Goal: Information Seeking & Learning: Learn about a topic

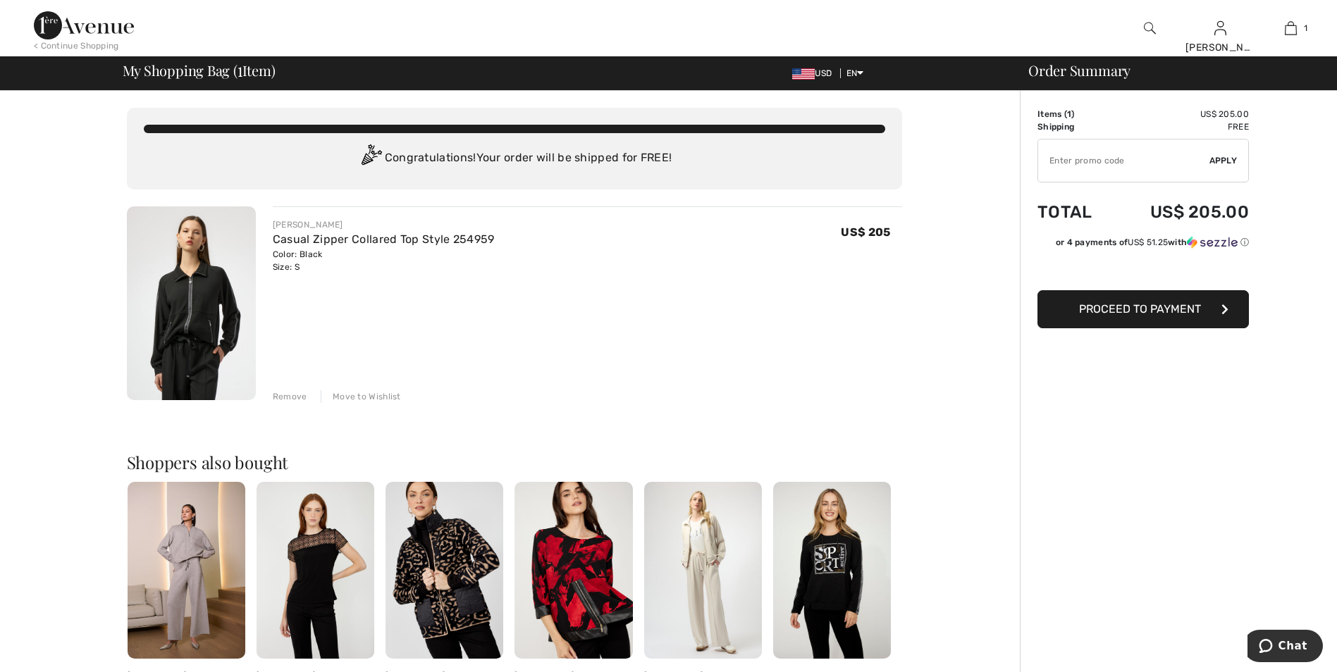
click at [209, 350] on img at bounding box center [191, 303] width 129 height 194
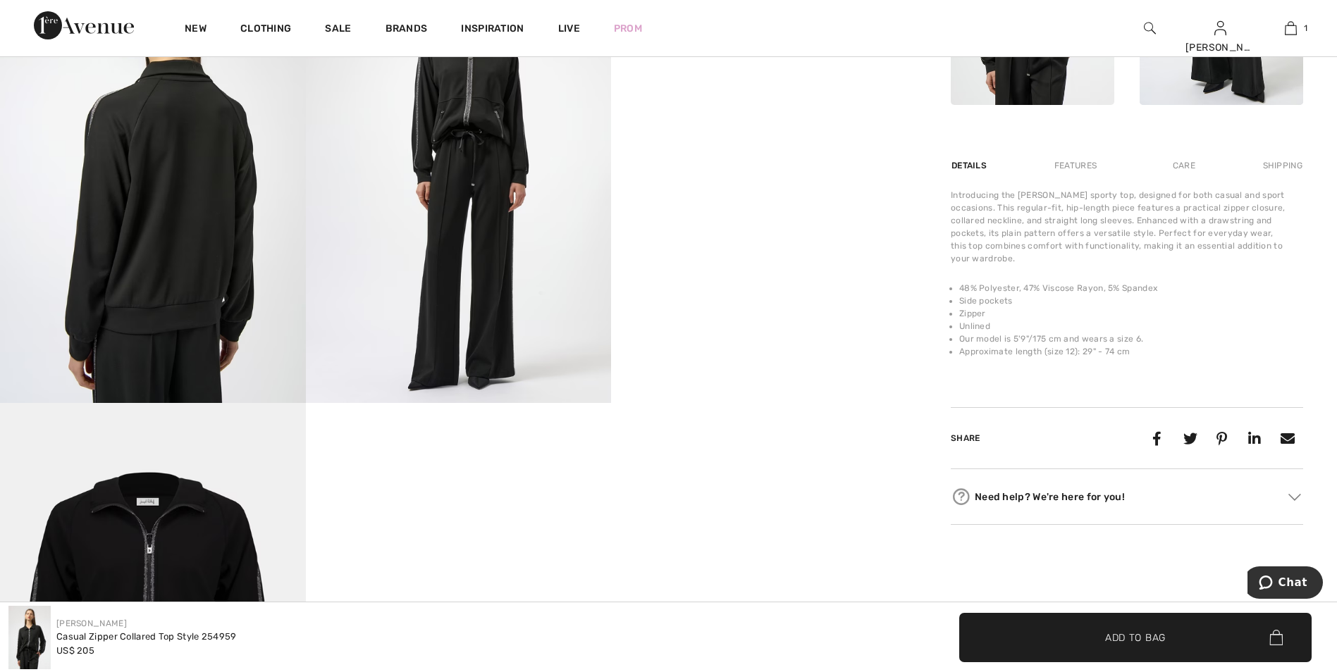
scroll to position [705, 0]
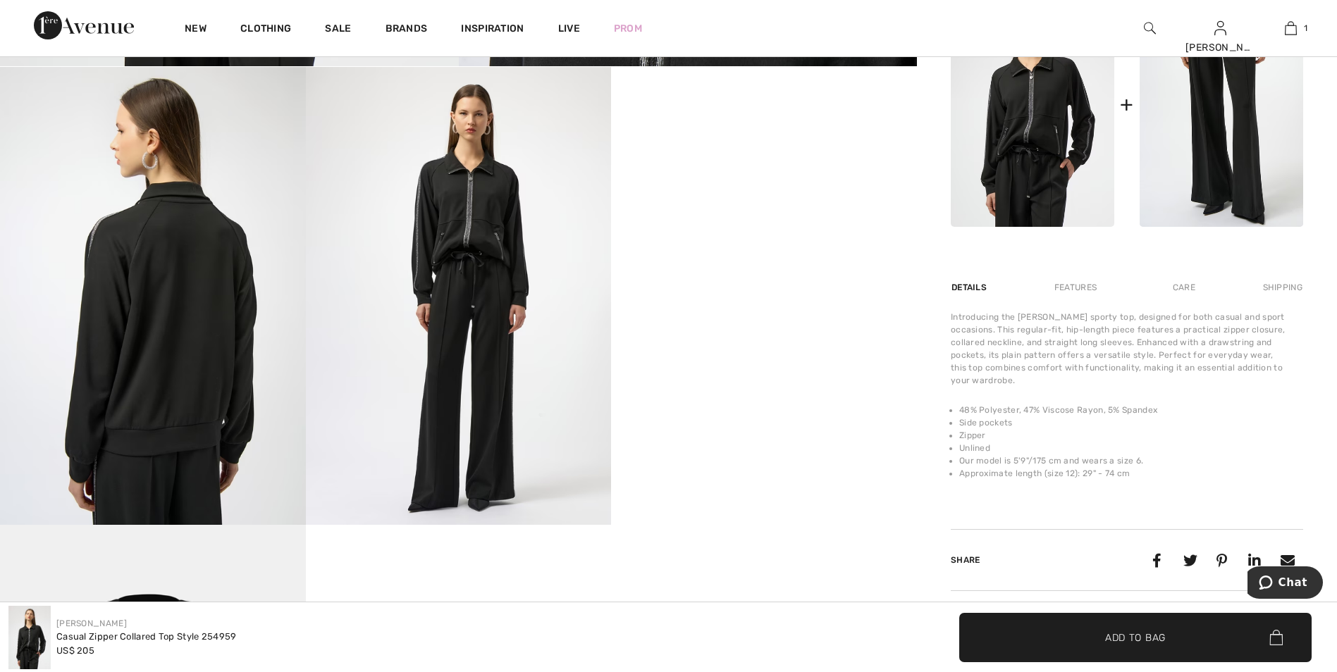
click at [1055, 147] on img at bounding box center [1032, 104] width 163 height 245
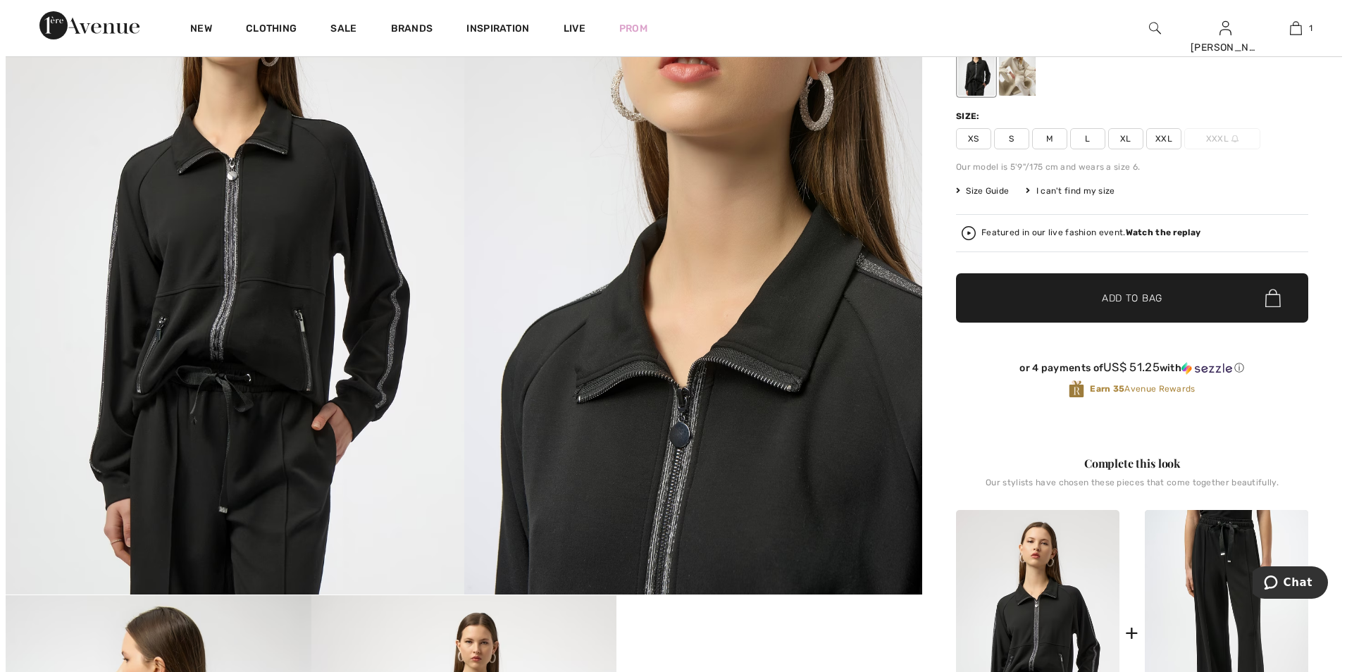
scroll to position [141, 0]
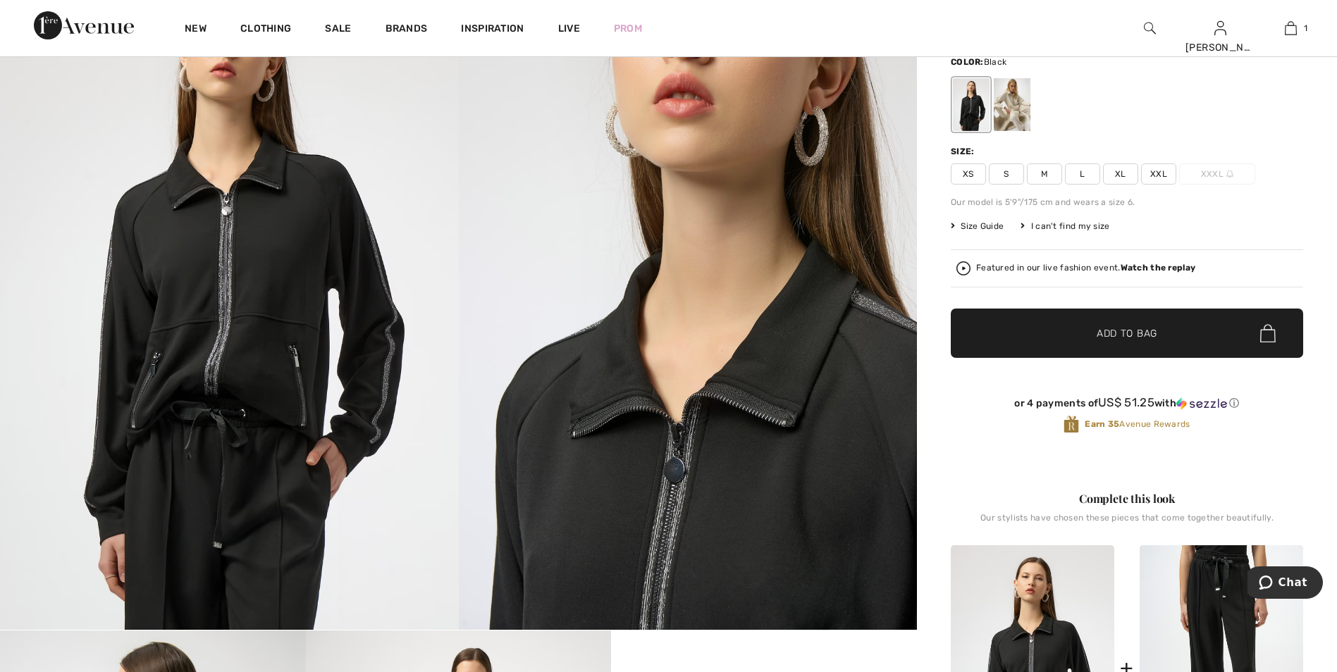
click at [327, 290] on img at bounding box center [229, 286] width 459 height 687
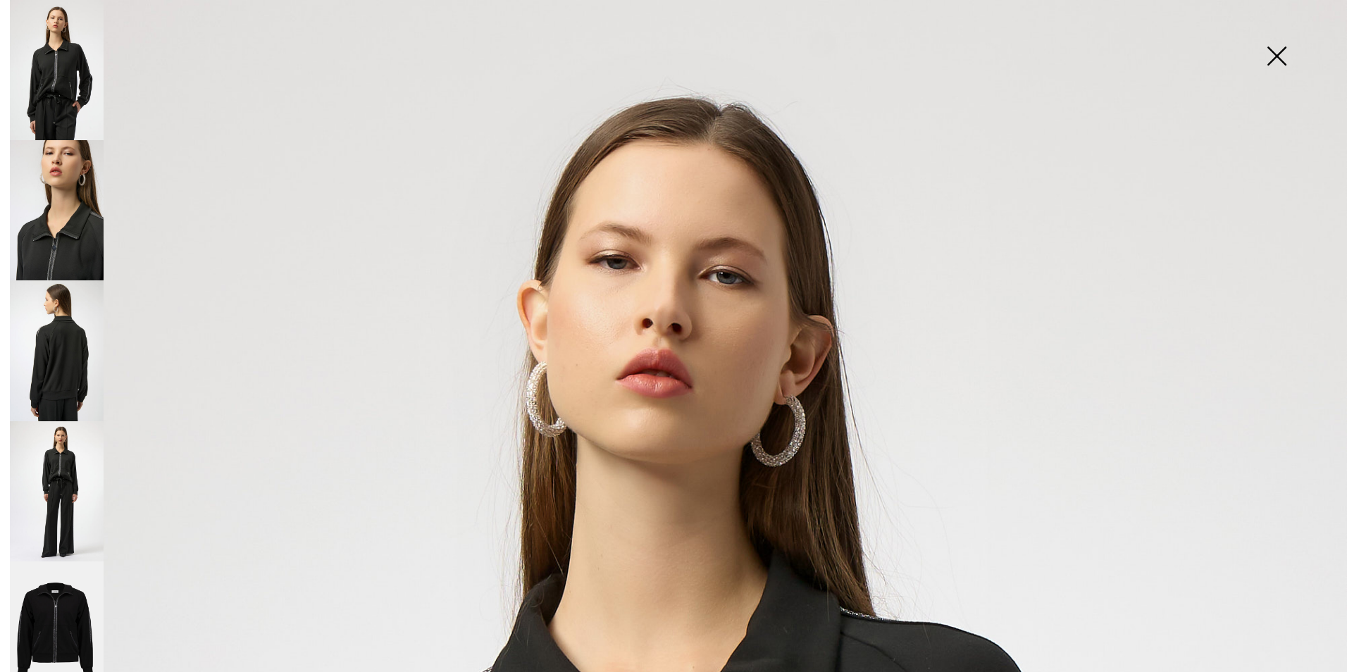
click at [58, 317] on img at bounding box center [57, 350] width 94 height 140
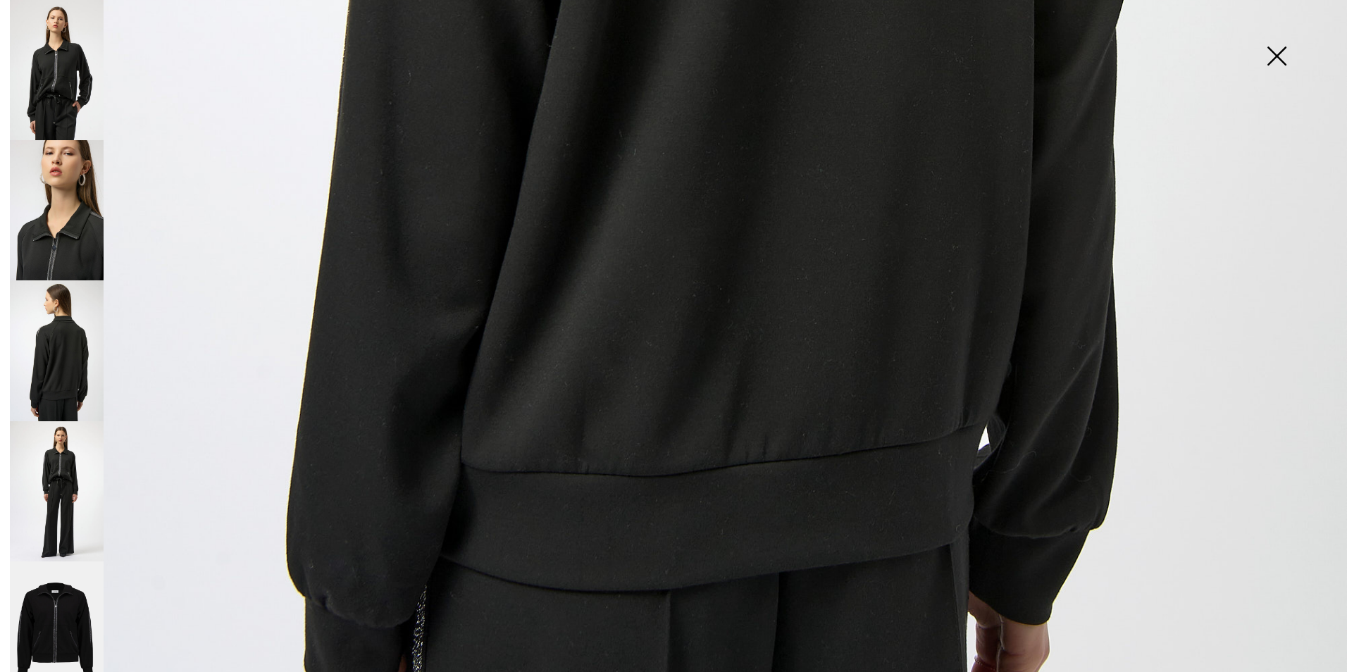
scroll to position [1127, 0]
click at [75, 476] on img at bounding box center [57, 491] width 94 height 140
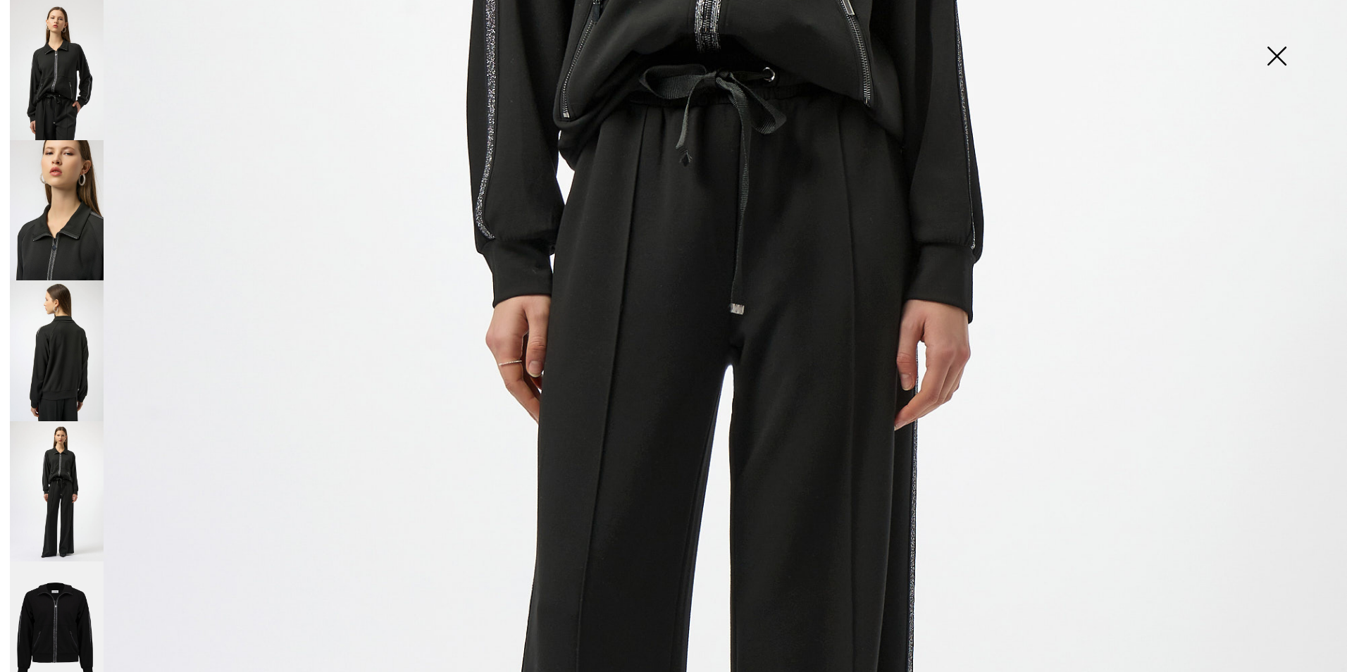
scroll to position [767, 0]
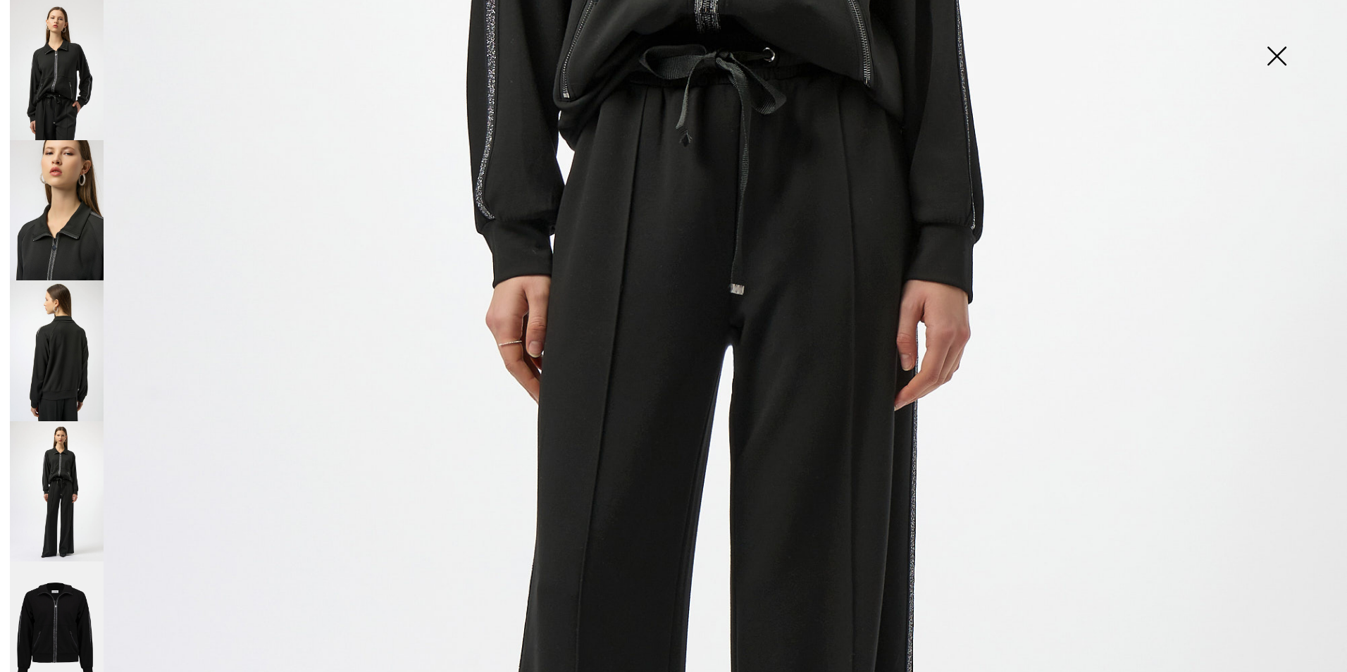
click at [49, 590] on img at bounding box center [57, 632] width 94 height 141
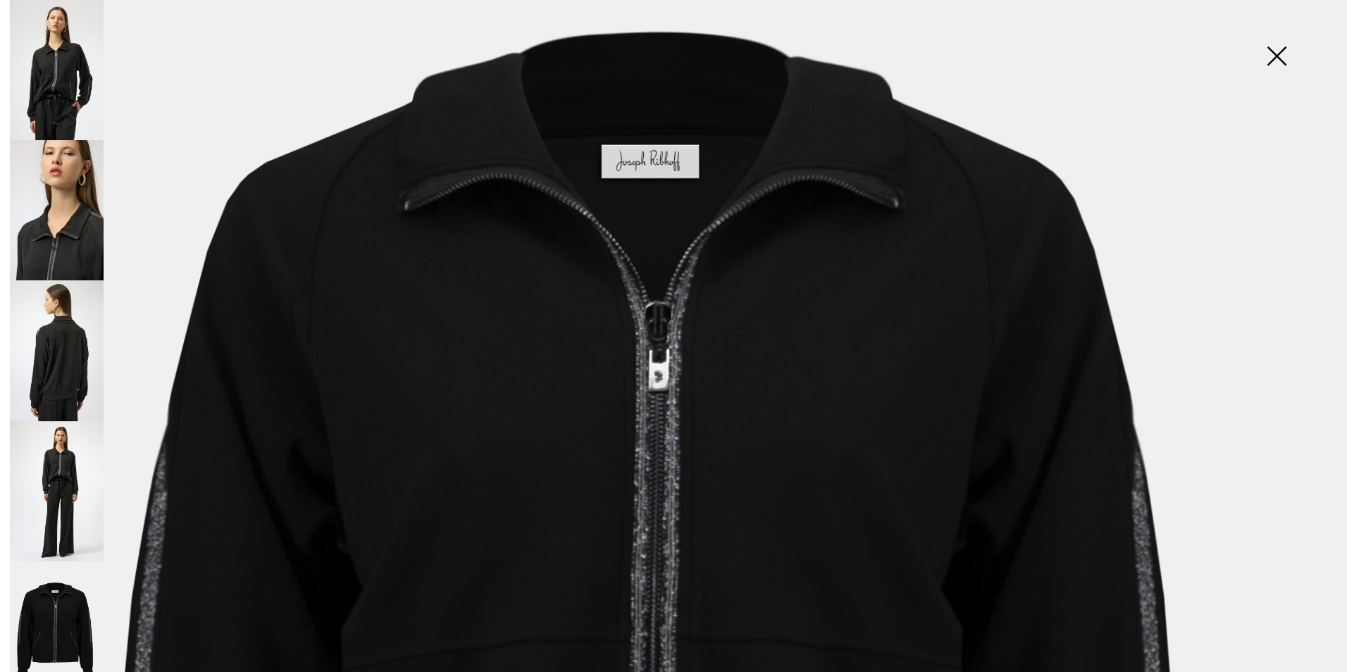
scroll to position [204, 0]
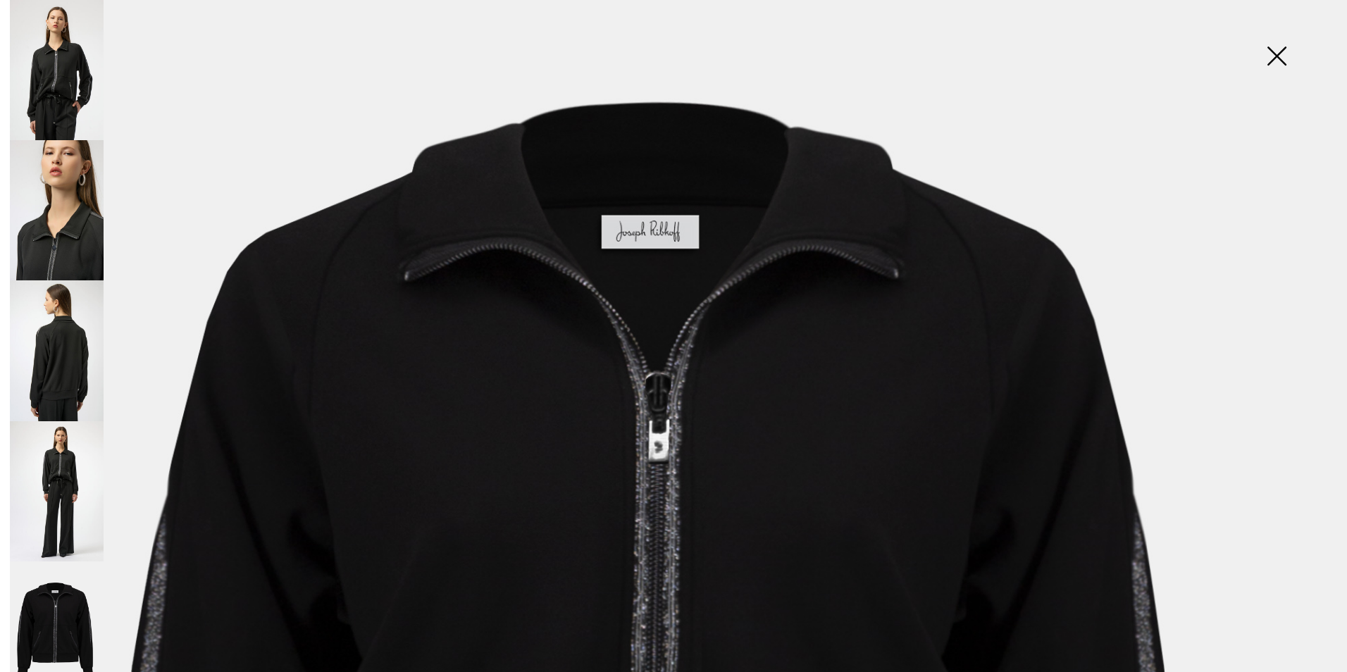
click at [78, 99] on img at bounding box center [57, 70] width 94 height 140
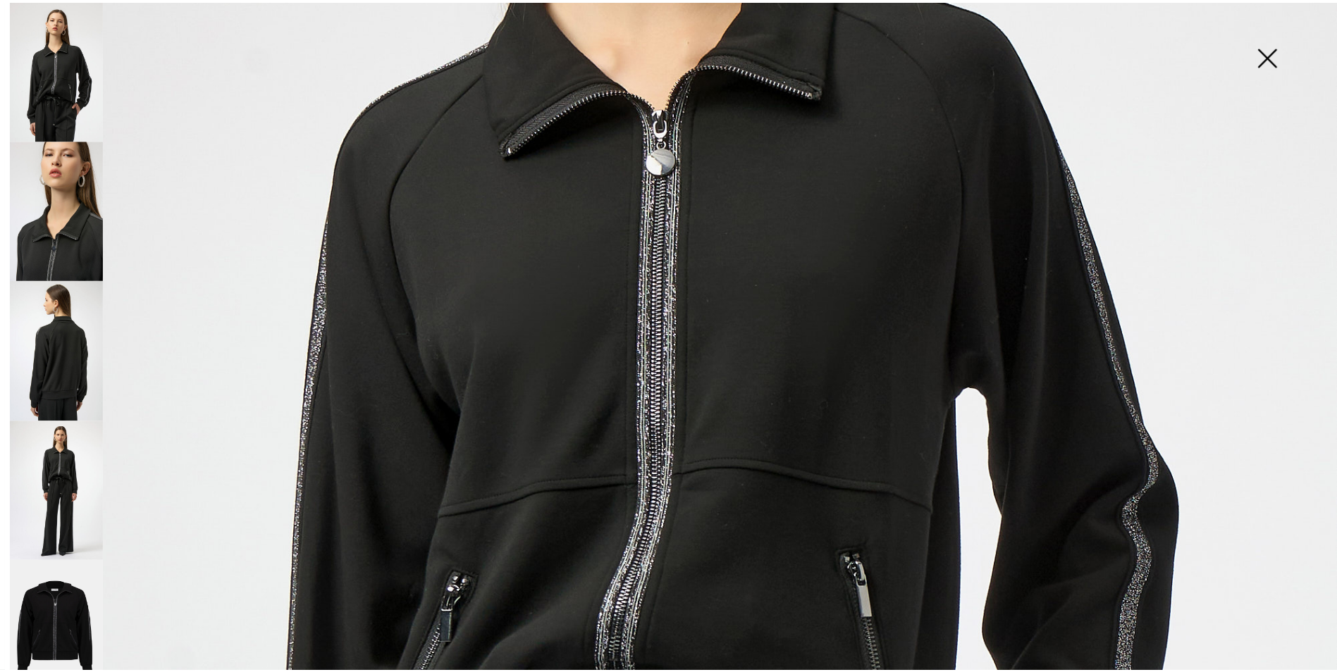
scroll to position [626, 0]
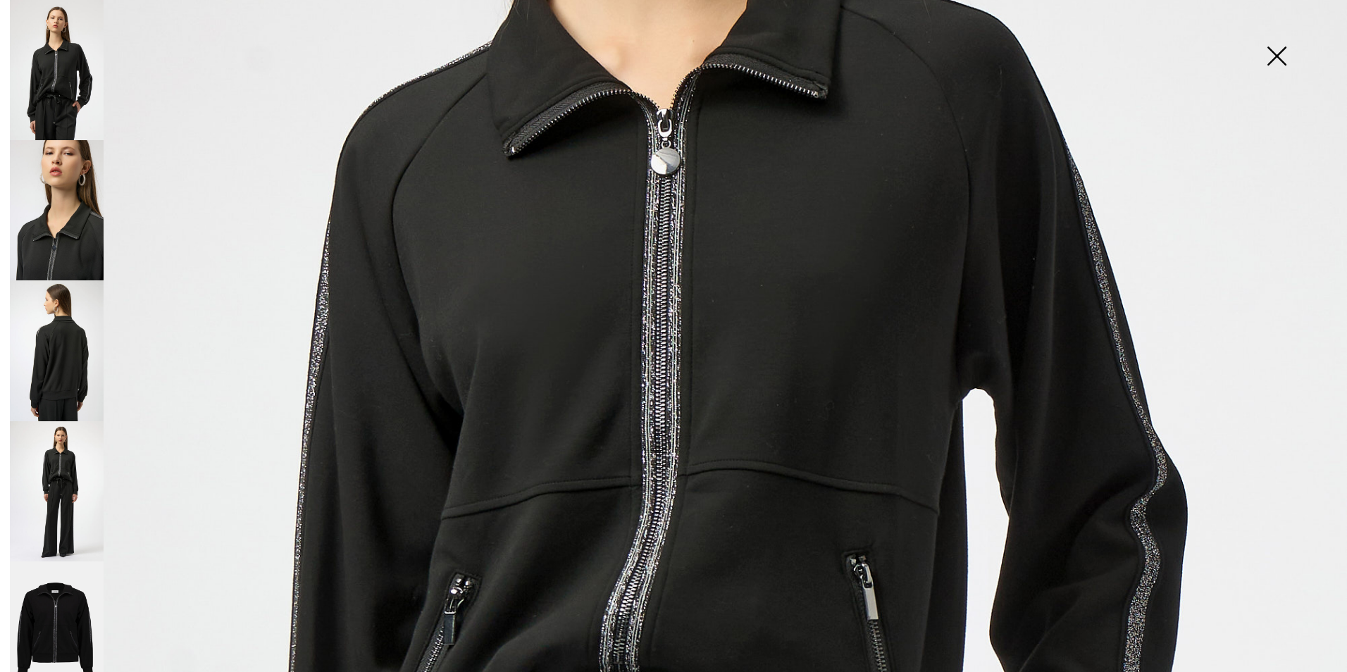
click at [1273, 53] on img at bounding box center [1277, 57] width 70 height 73
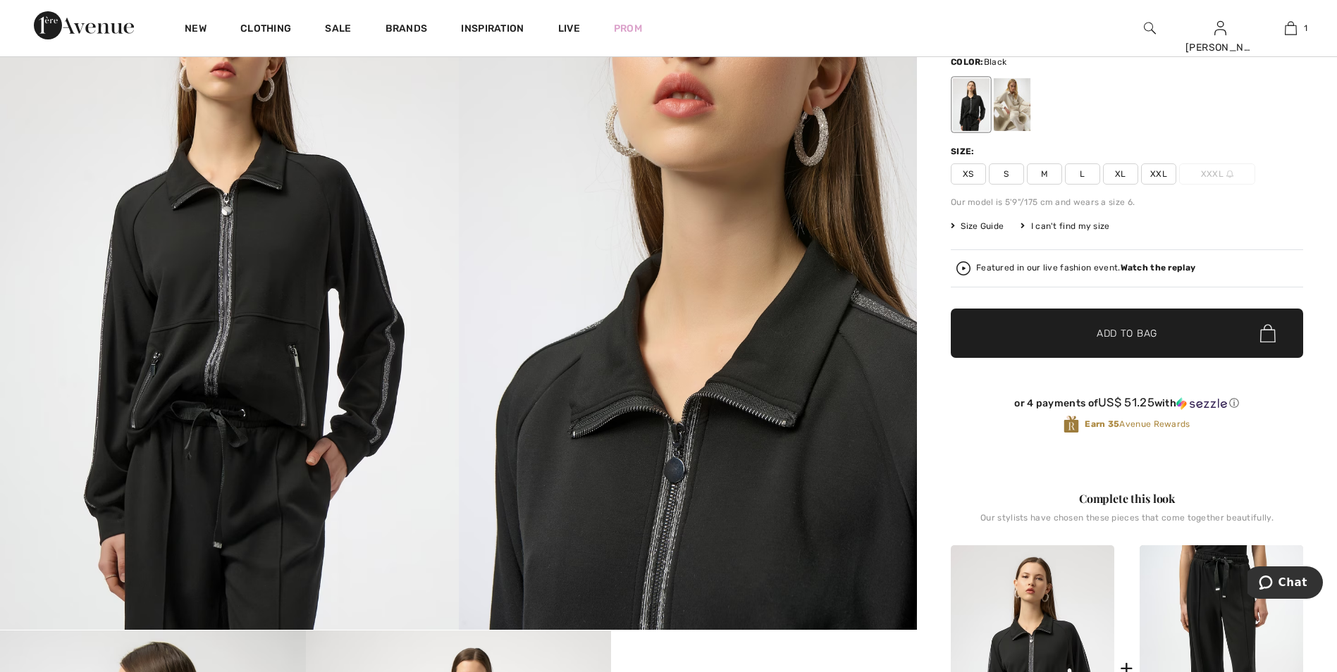
click at [995, 225] on span "Size Guide" at bounding box center [977, 226] width 53 height 13
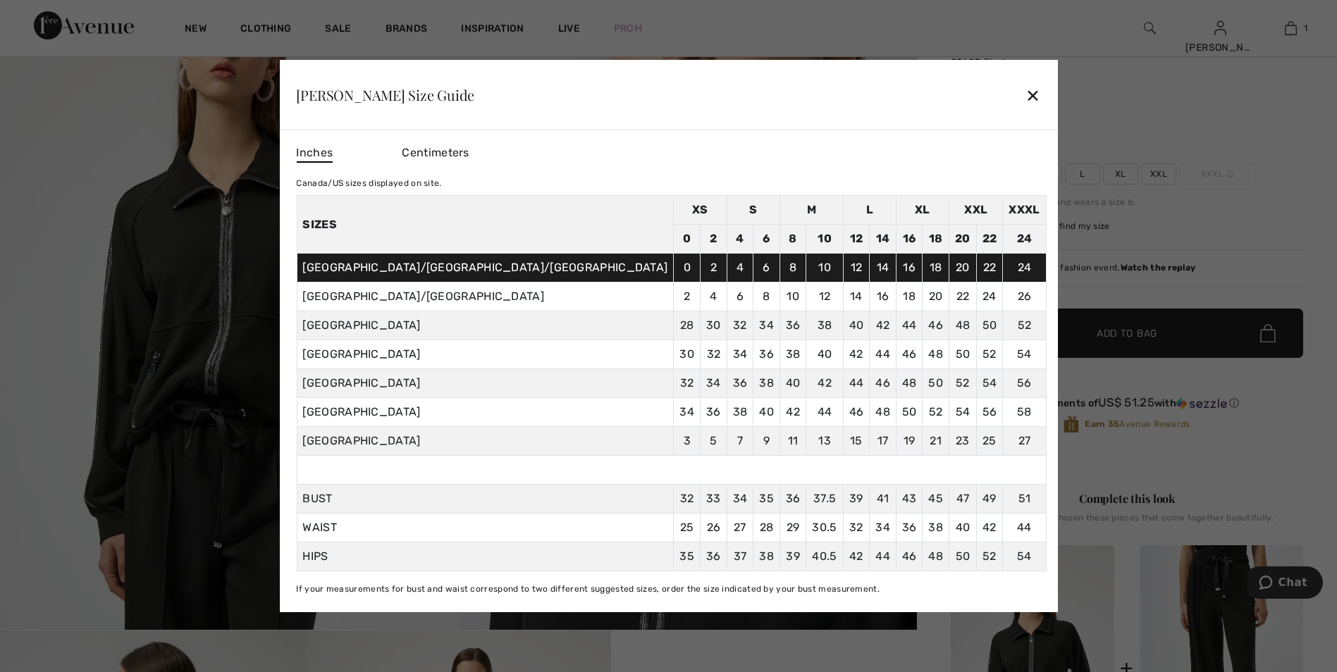
click at [1025, 97] on div "✕" at bounding box center [1032, 95] width 15 height 30
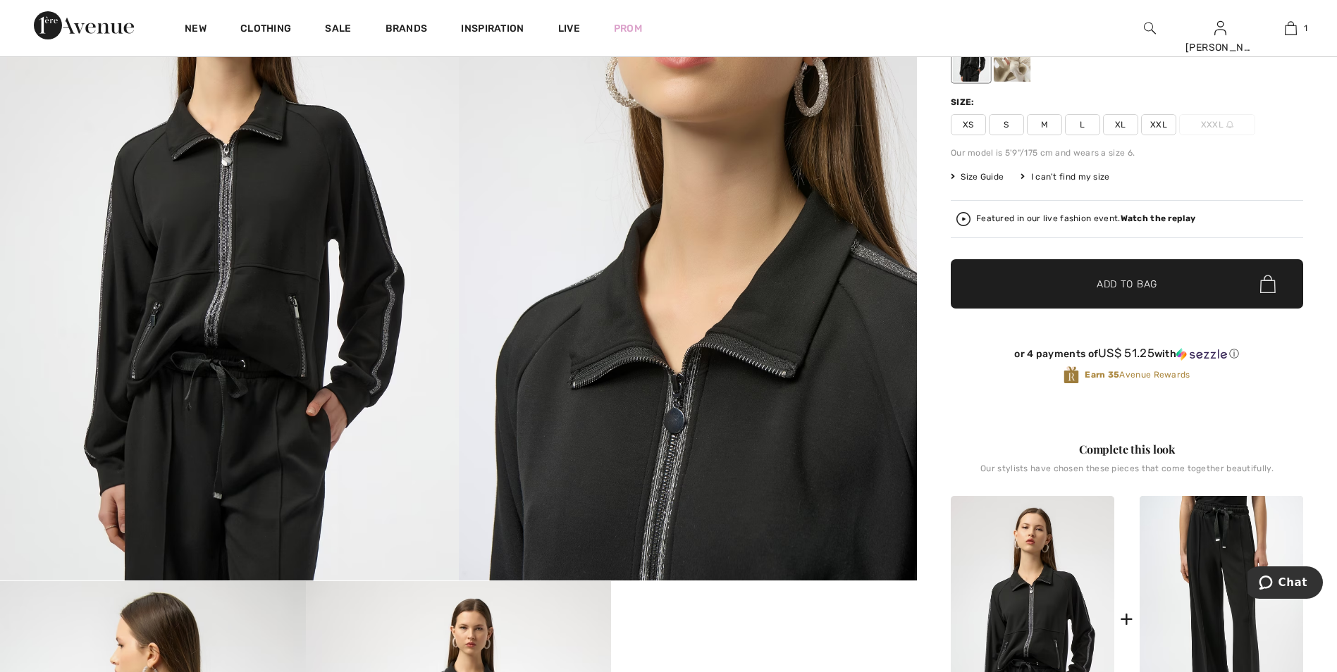
scroll to position [70, 0]
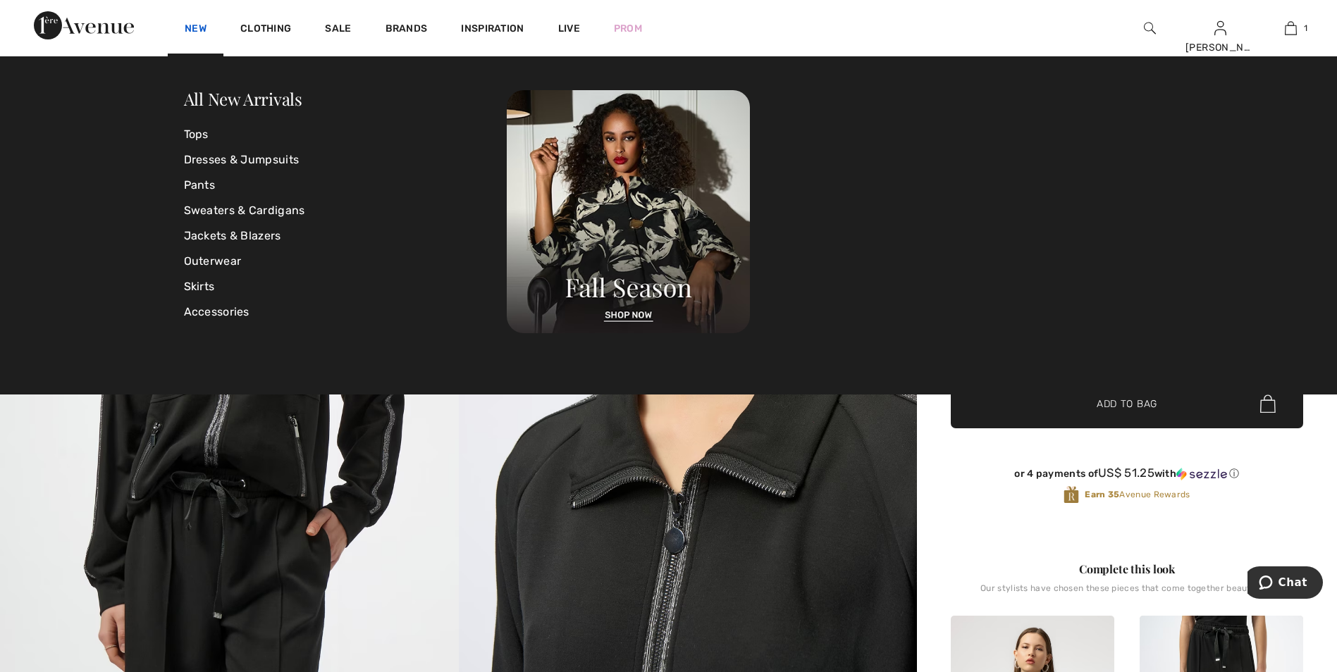
click at [199, 26] on link "New" at bounding box center [196, 30] width 22 height 15
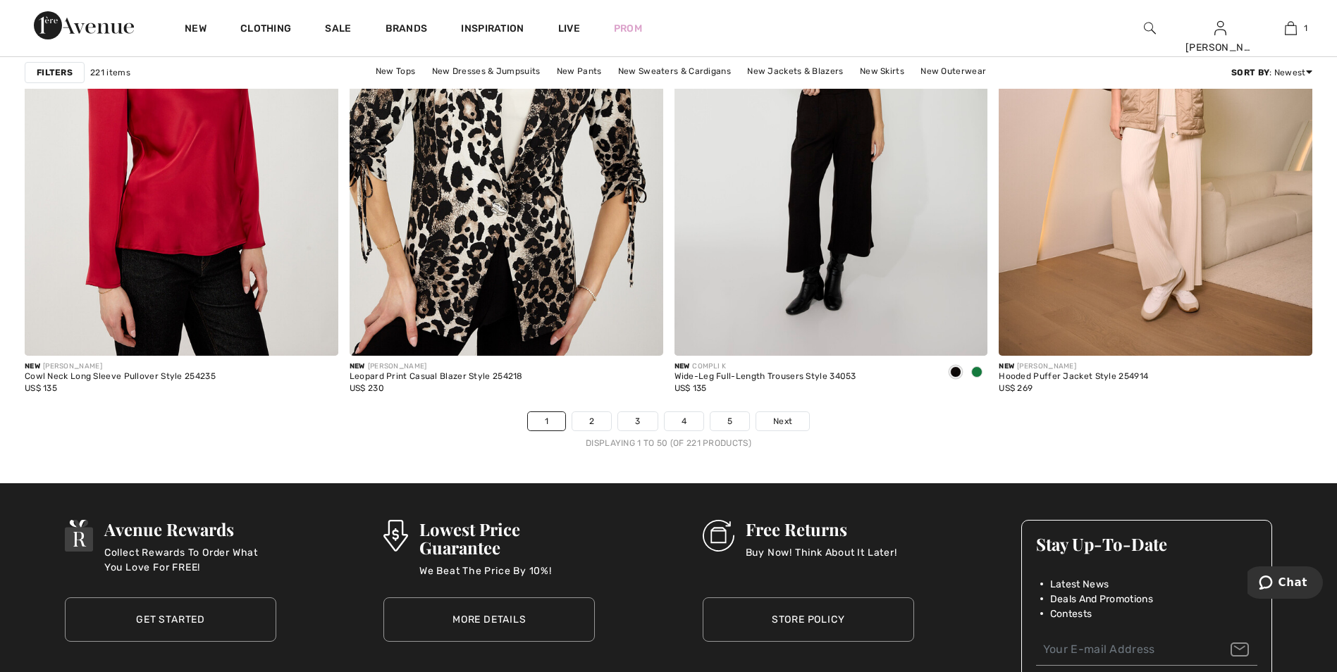
scroll to position [7963, 0]
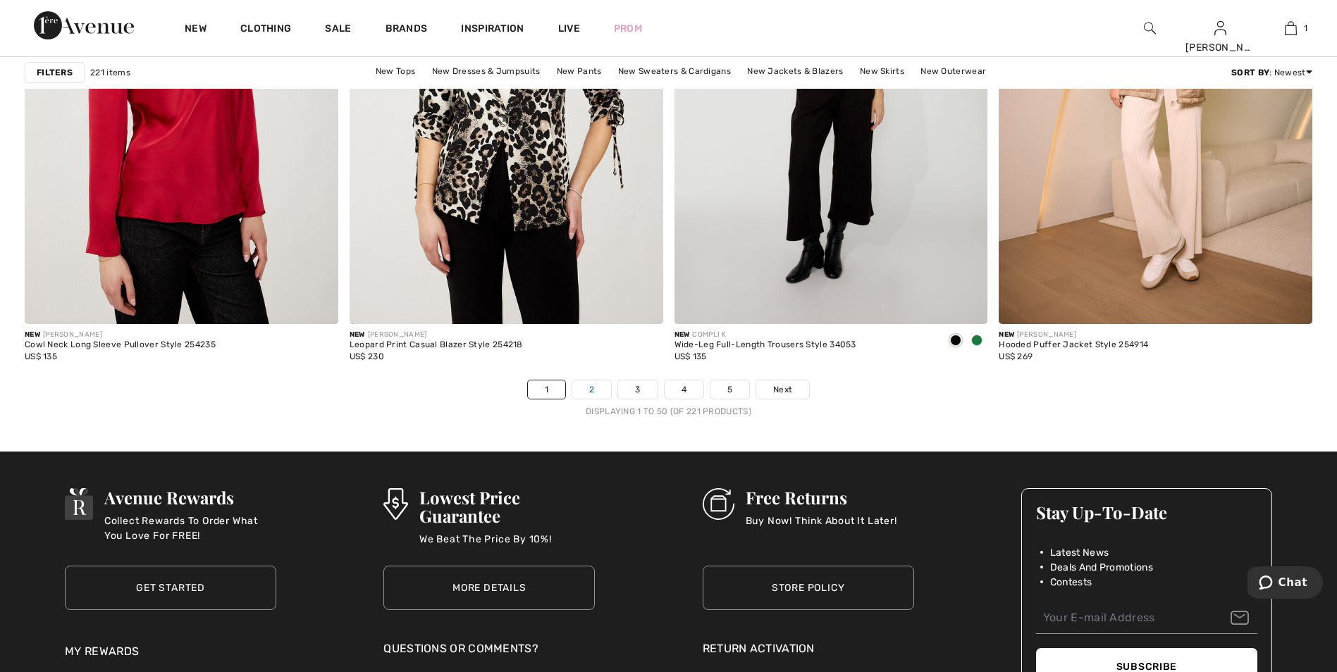
click at [595, 392] on link "2" at bounding box center [591, 390] width 39 height 18
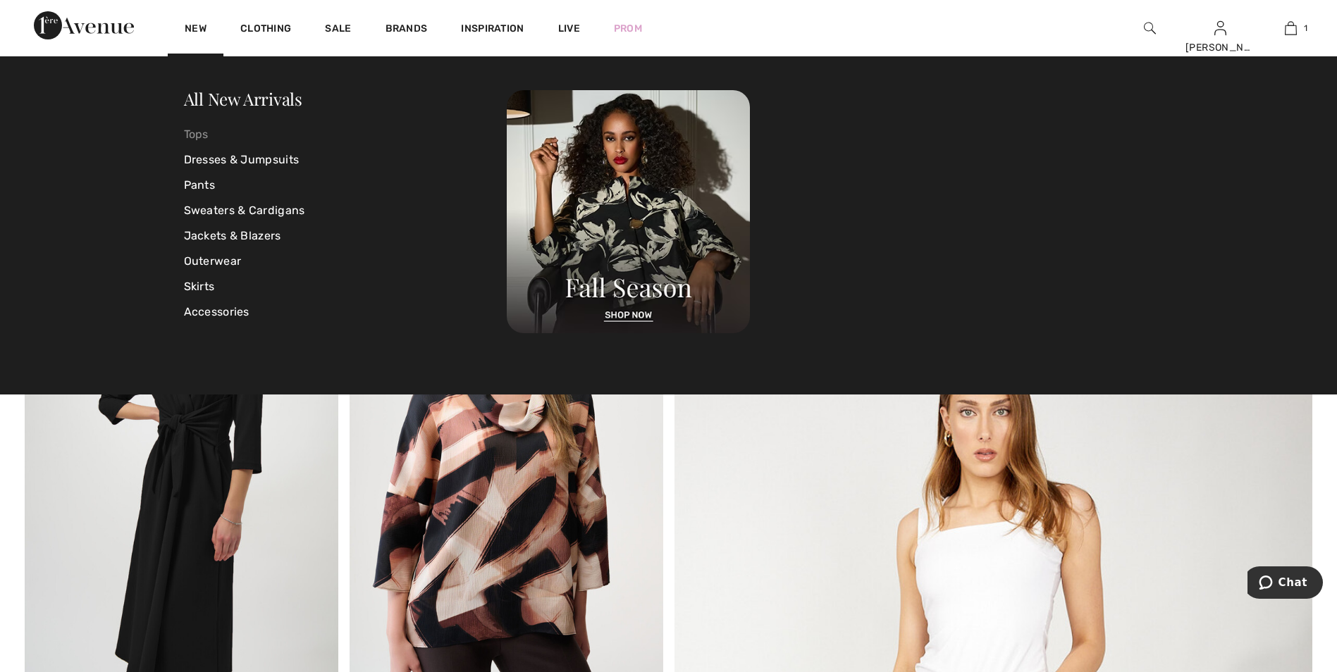
click at [207, 140] on link "Tops" at bounding box center [345, 134] width 323 height 25
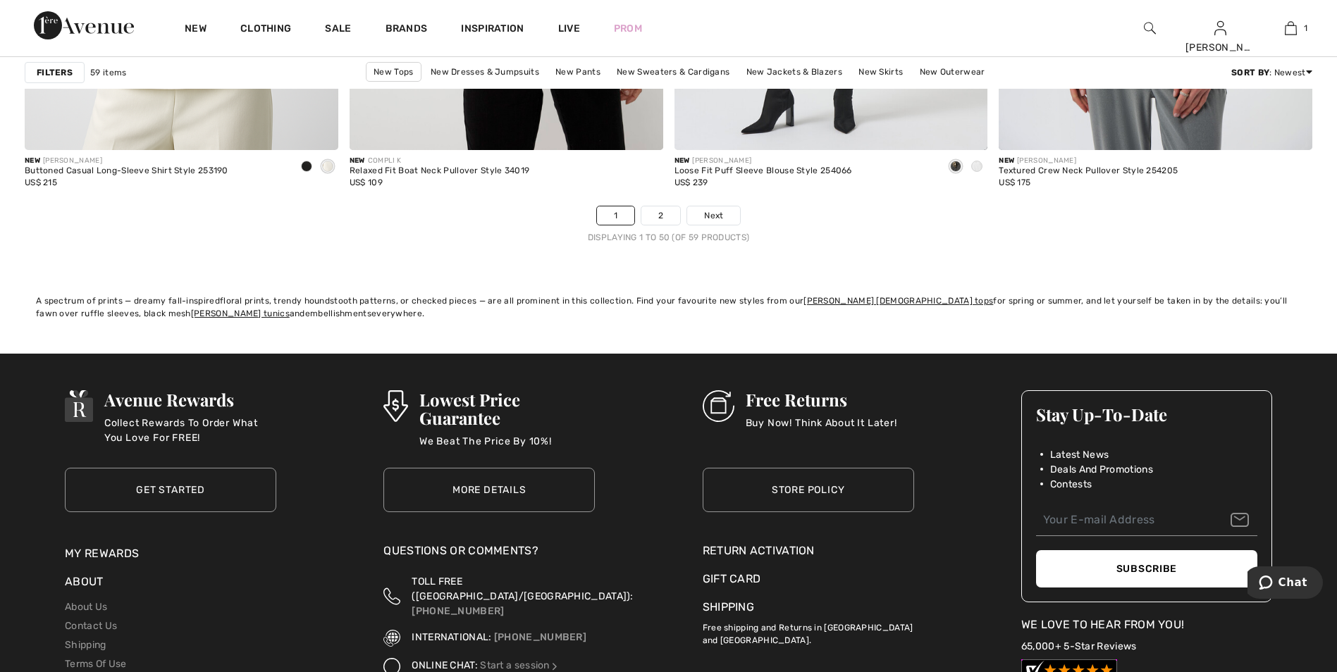
scroll to position [8174, 0]
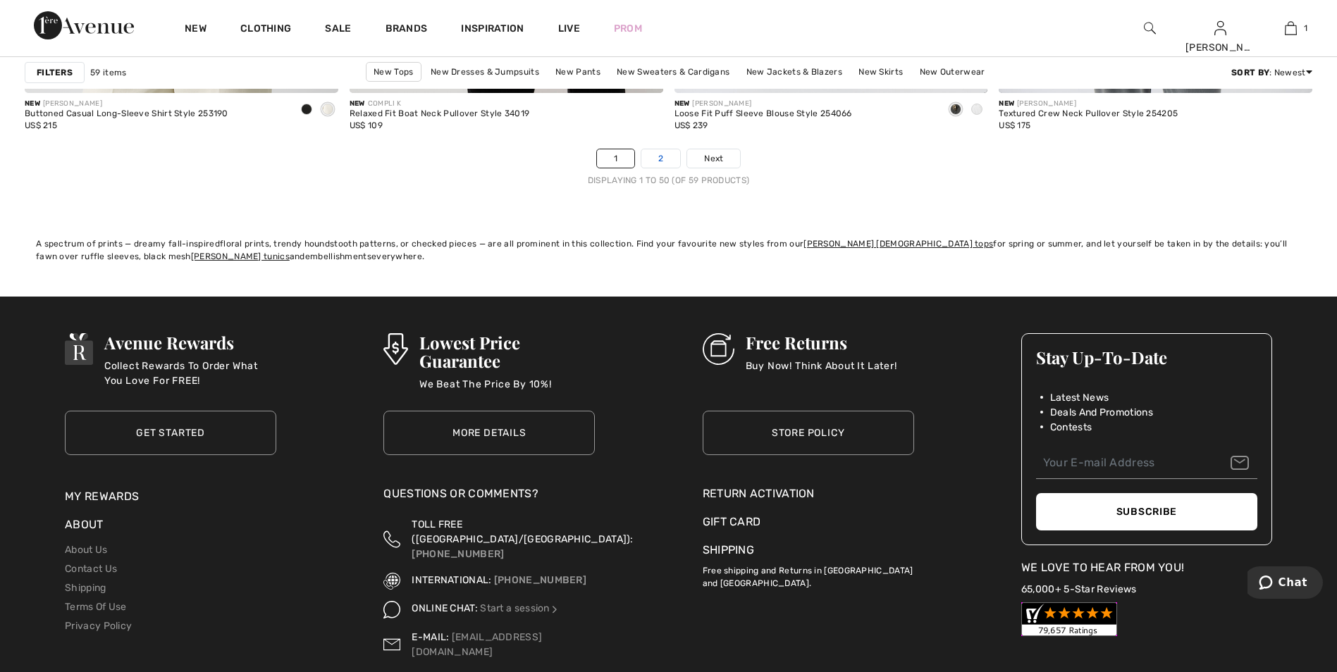
click at [658, 163] on link "2" at bounding box center [660, 158] width 39 height 18
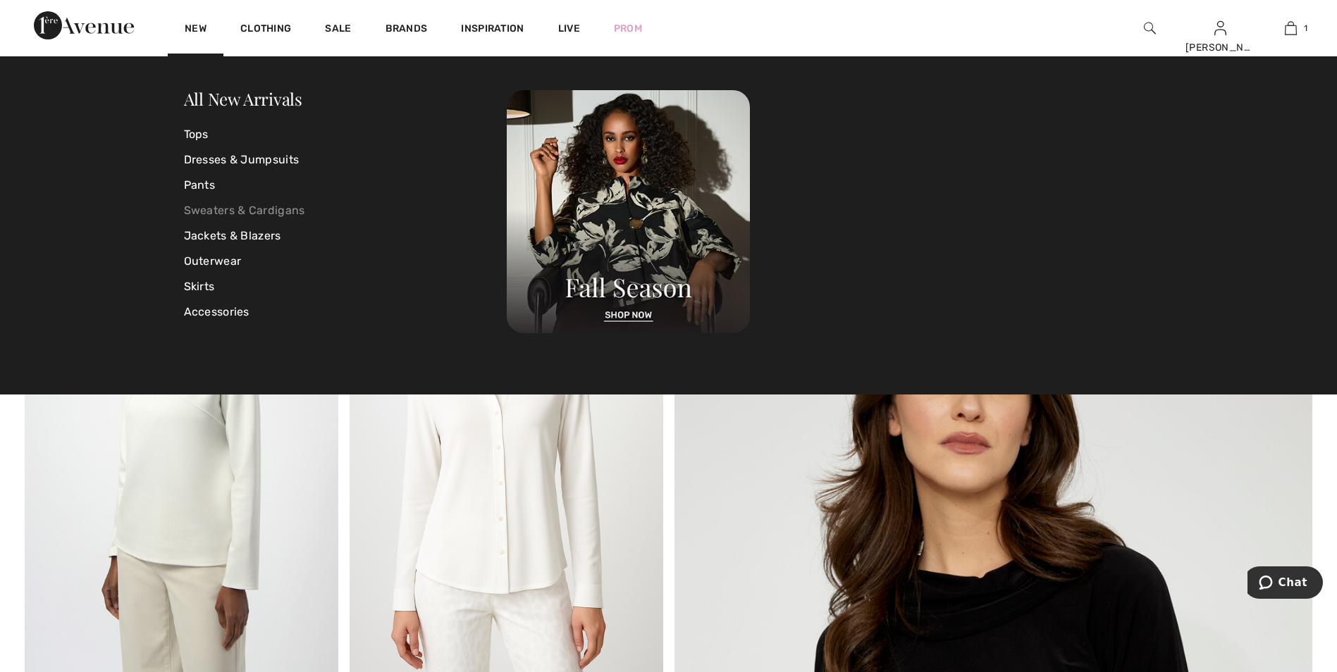
click at [205, 207] on link "Sweaters & Cardigans" at bounding box center [345, 210] width 323 height 25
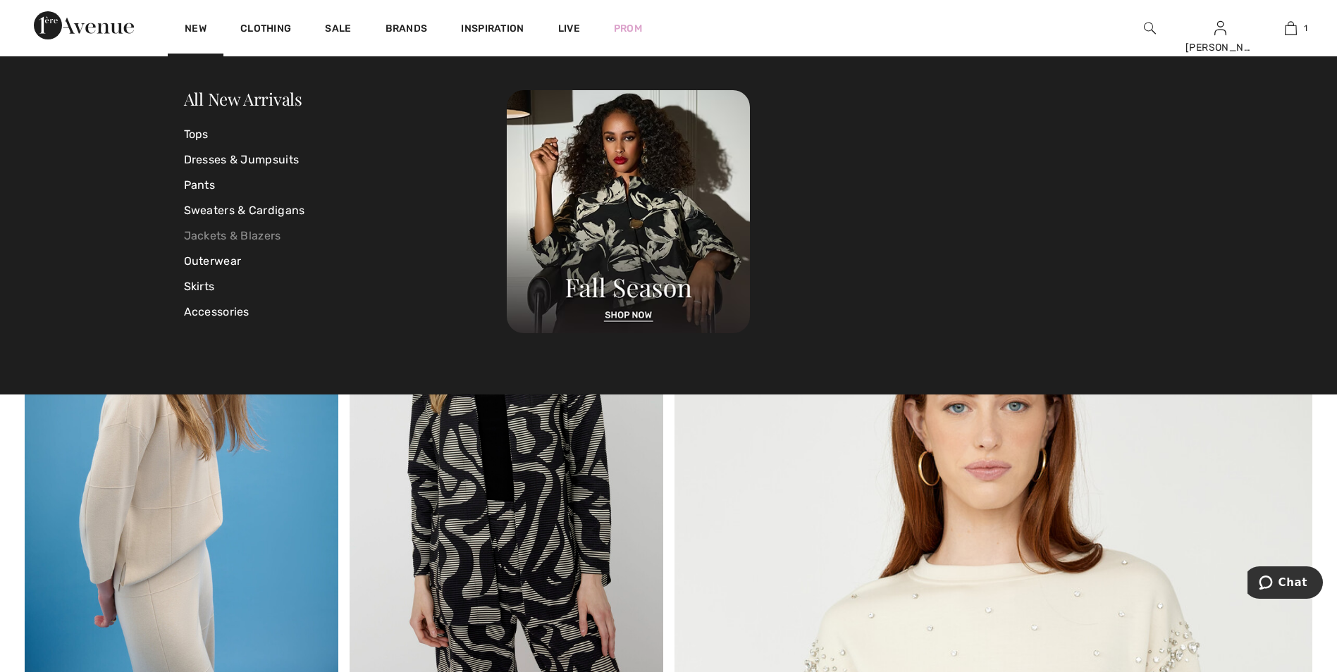
click at [192, 240] on link "Jackets & Blazers" at bounding box center [345, 235] width 323 height 25
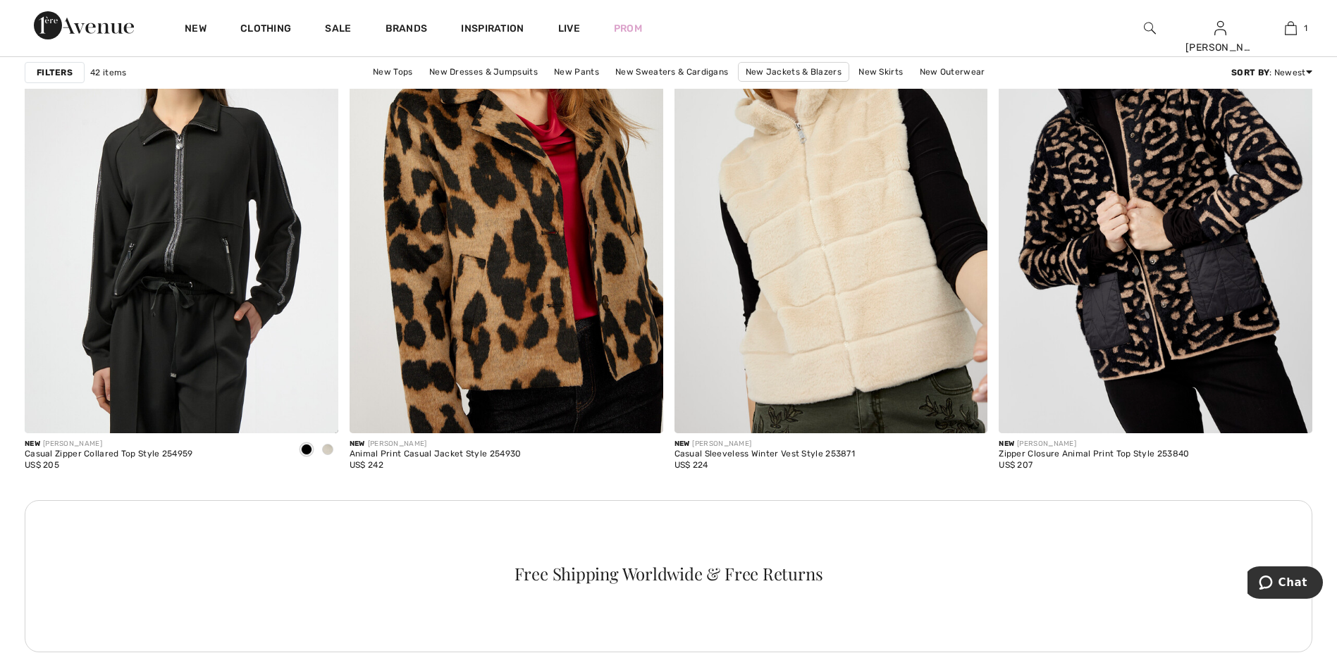
scroll to position [1832, 0]
